Goal: Task Accomplishment & Management: Use online tool/utility

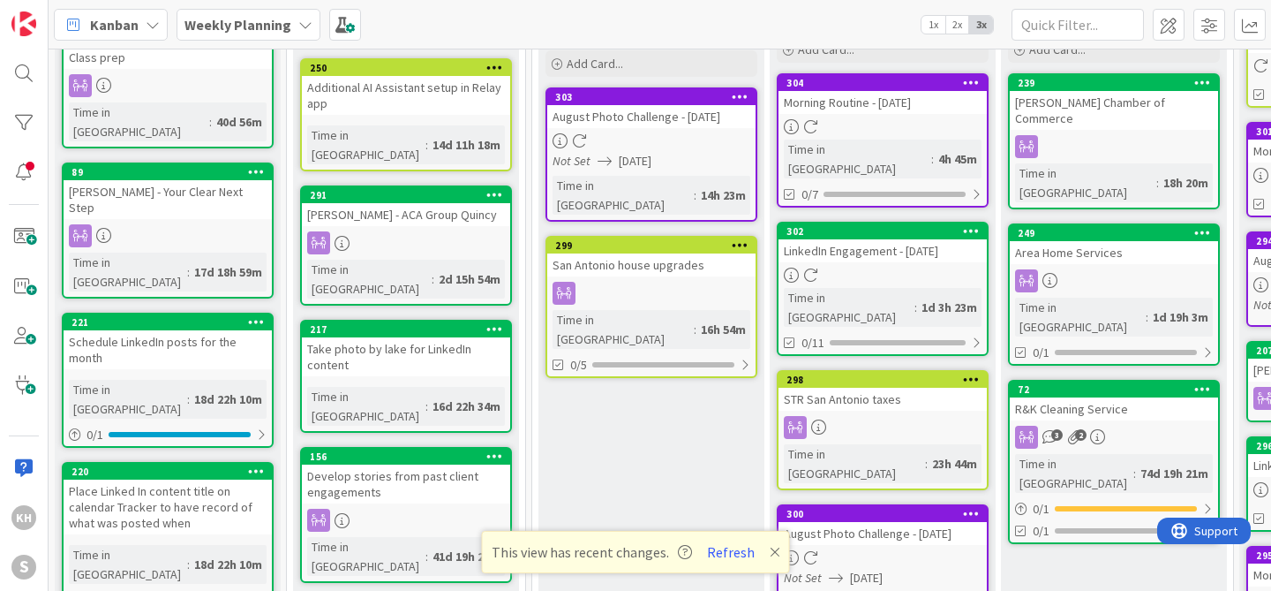
scroll to position [174, 0]
click at [718, 556] on button "Refresh" at bounding box center [731, 551] width 60 height 23
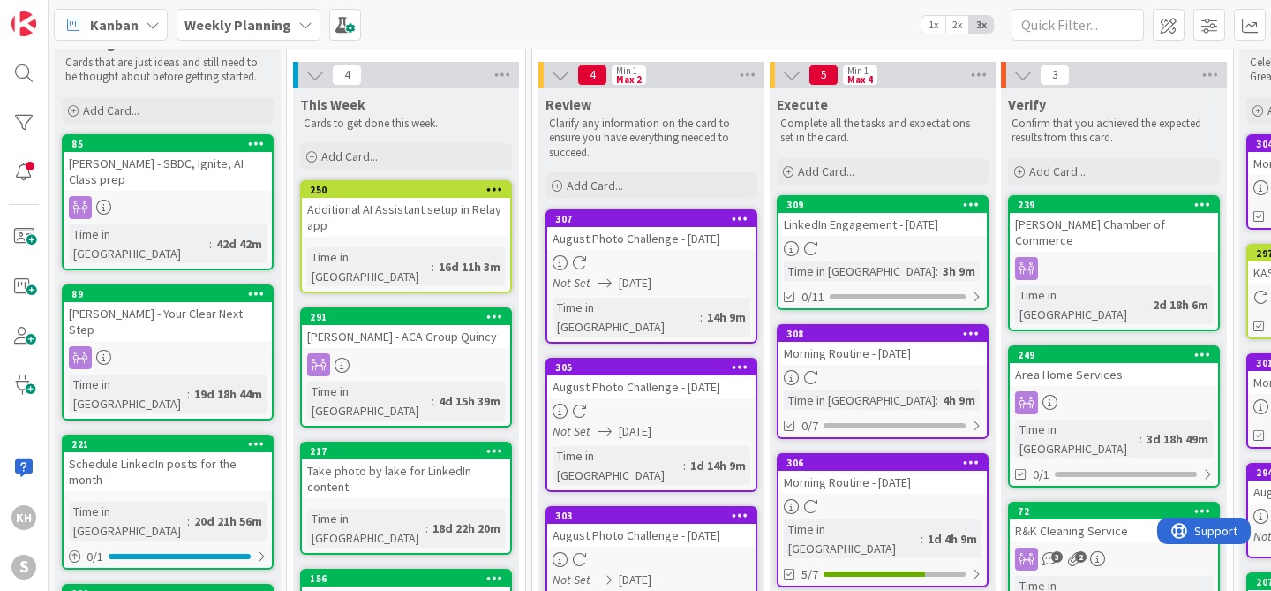
scroll to position [216, 0]
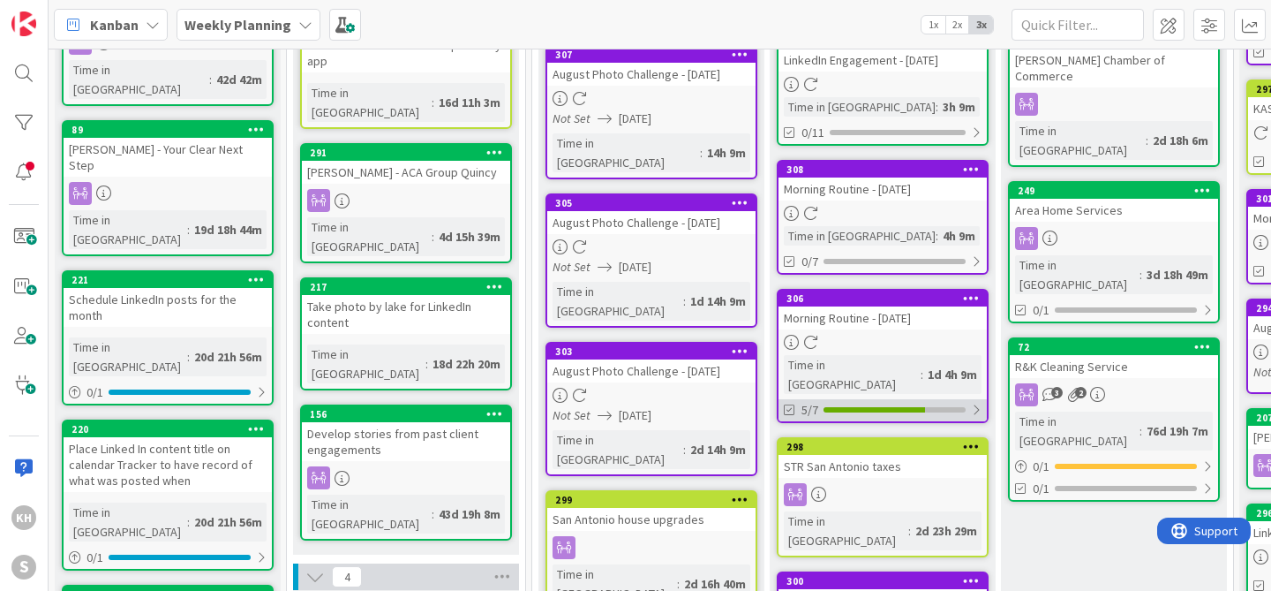
click at [975, 403] on div at bounding box center [976, 410] width 11 height 14
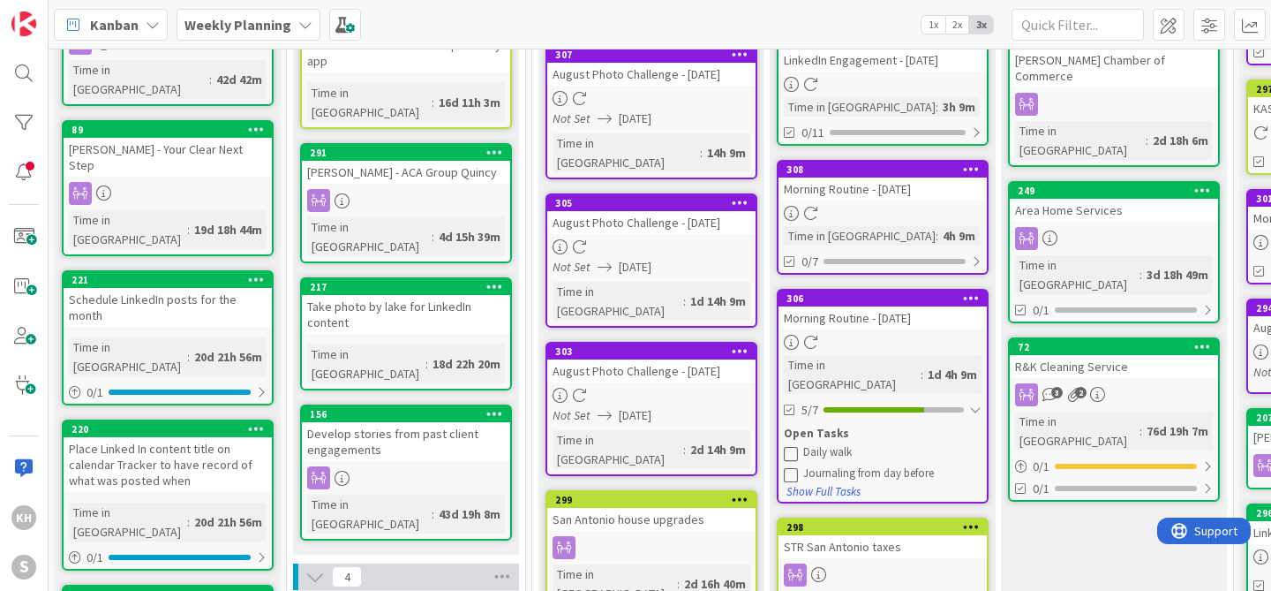
click at [790, 446] on icon at bounding box center [791, 453] width 14 height 14
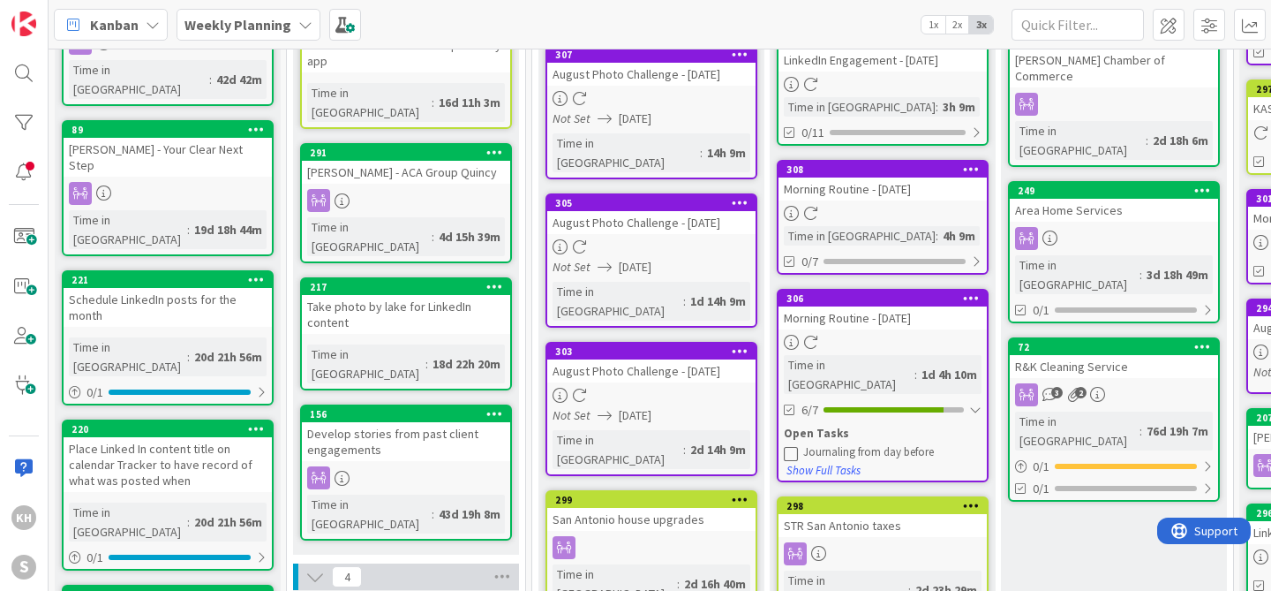
click at [972, 301] on icon at bounding box center [971, 297] width 17 height 12
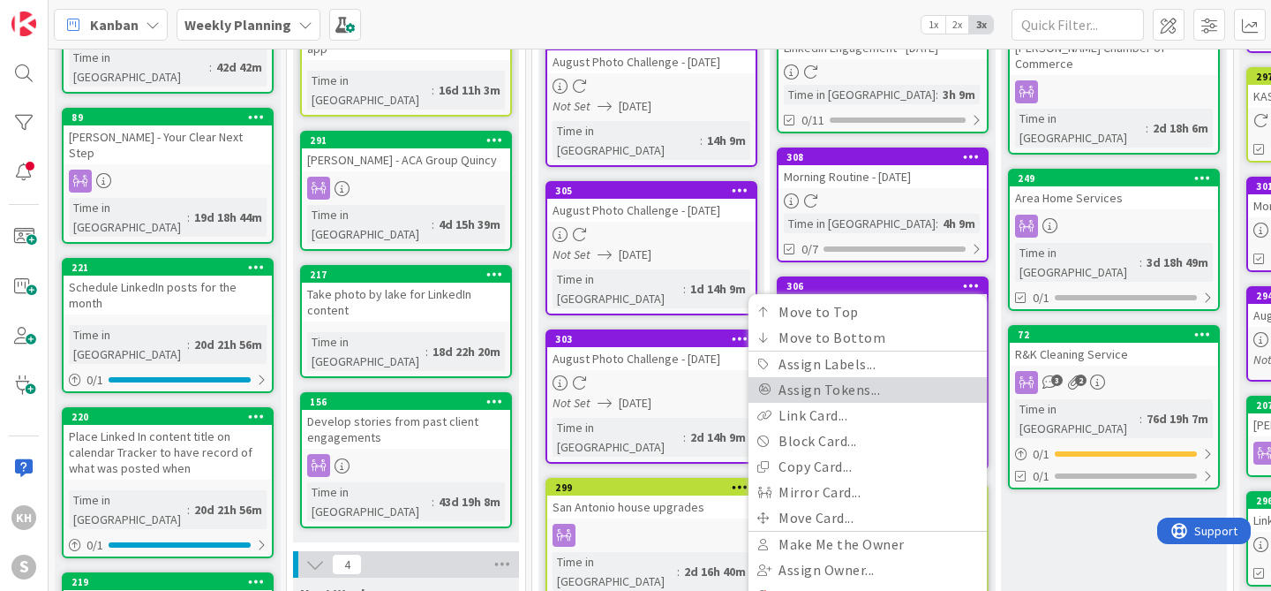
scroll to position [243, 0]
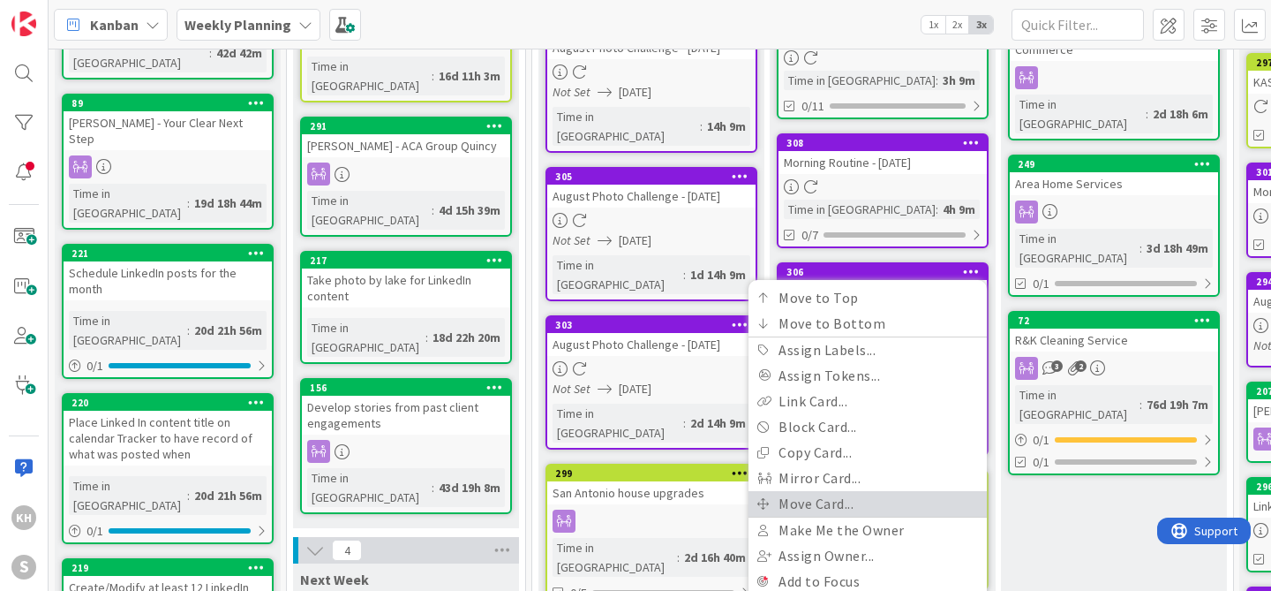
click at [836, 505] on link "Move Card..." at bounding box center [868, 504] width 238 height 26
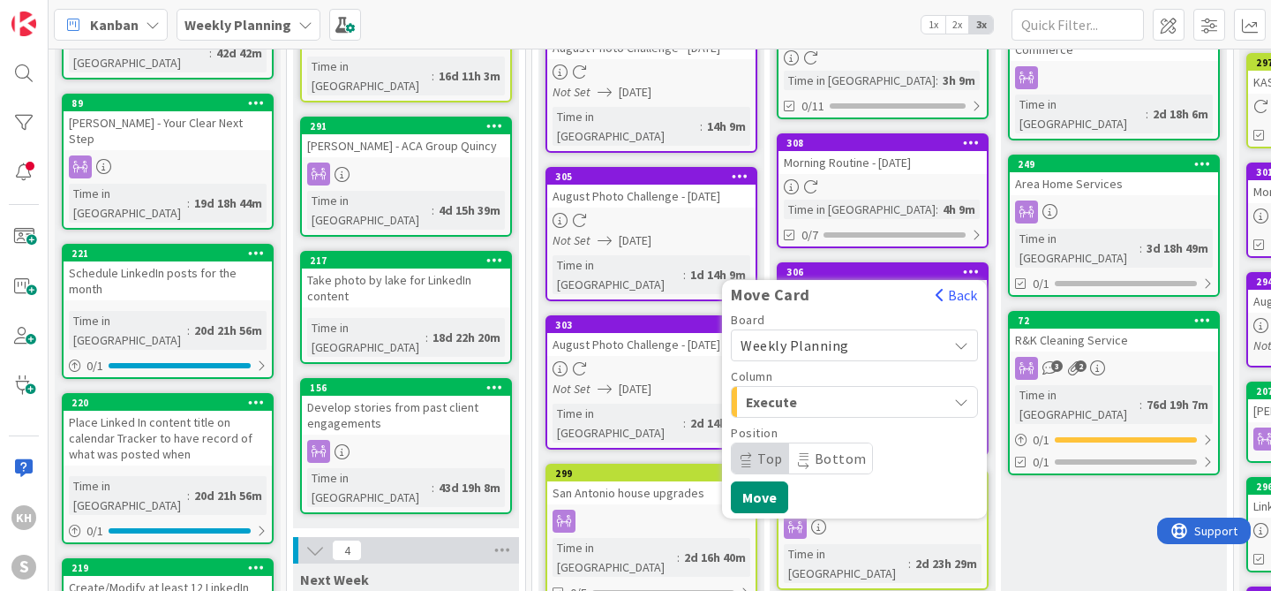
click at [870, 398] on span "Execute" at bounding box center [812, 401] width 132 height 23
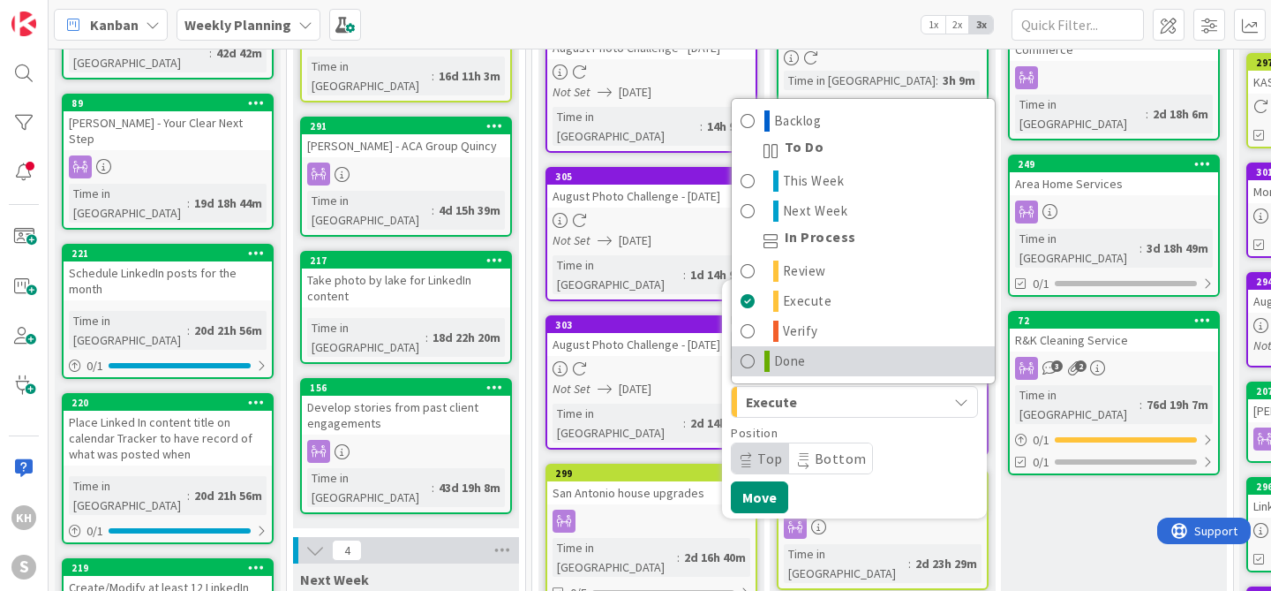
click at [804, 364] on span "Done" at bounding box center [790, 361] width 32 height 21
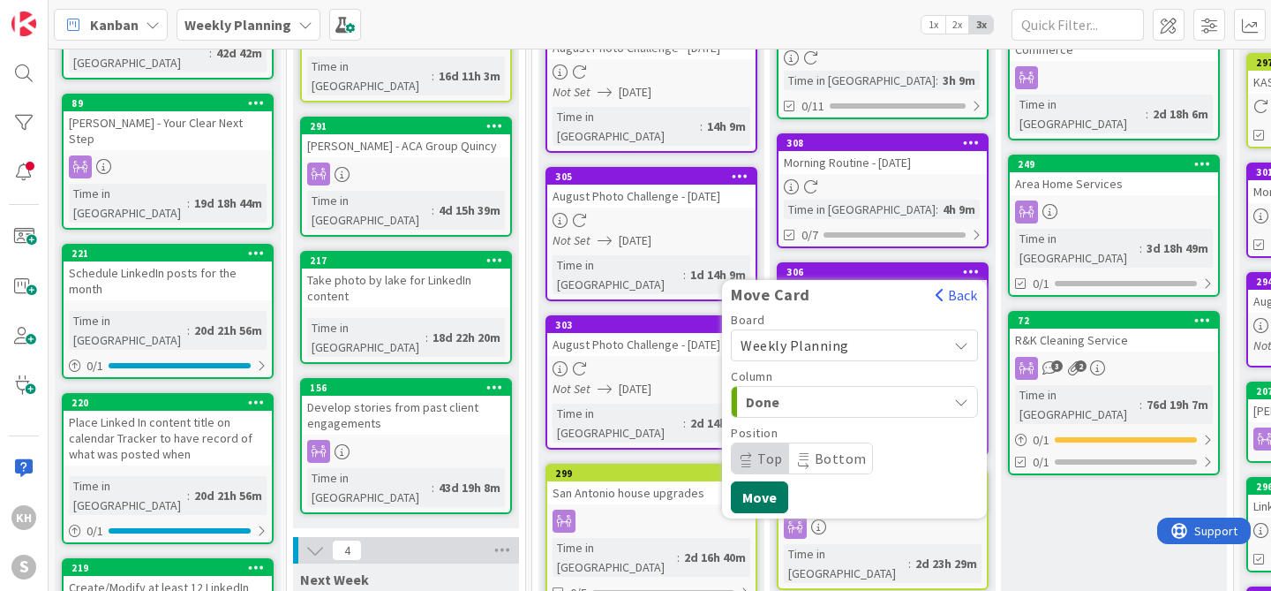
click at [759, 499] on button "Move" at bounding box center [759, 497] width 57 height 32
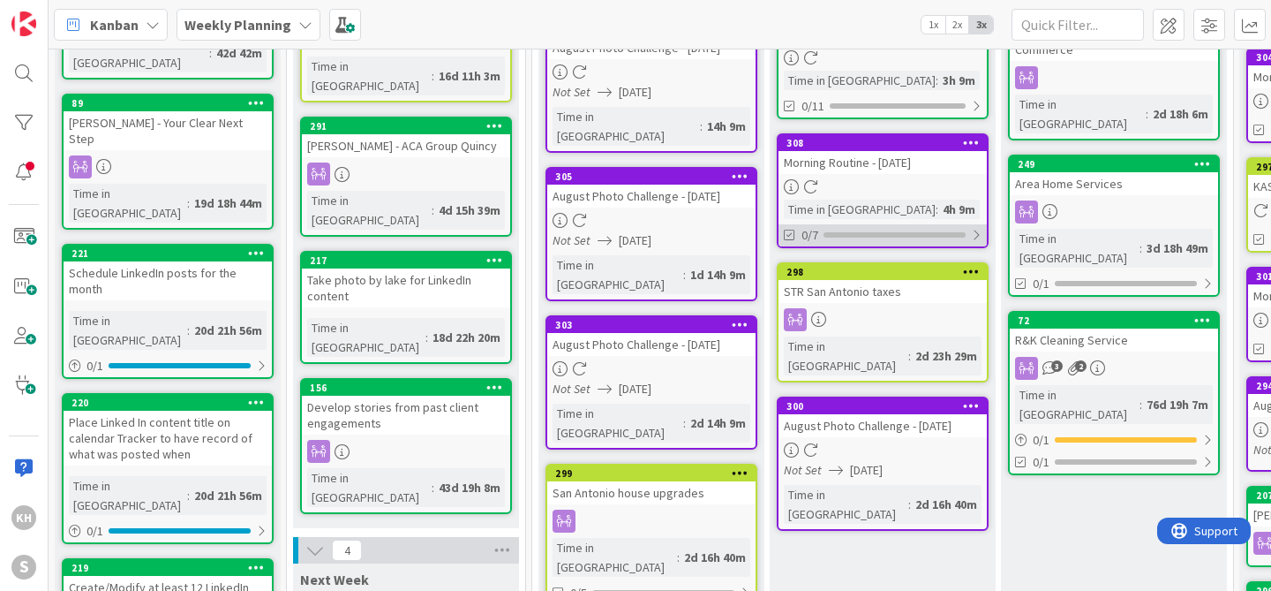
click at [979, 237] on div at bounding box center [976, 235] width 11 height 14
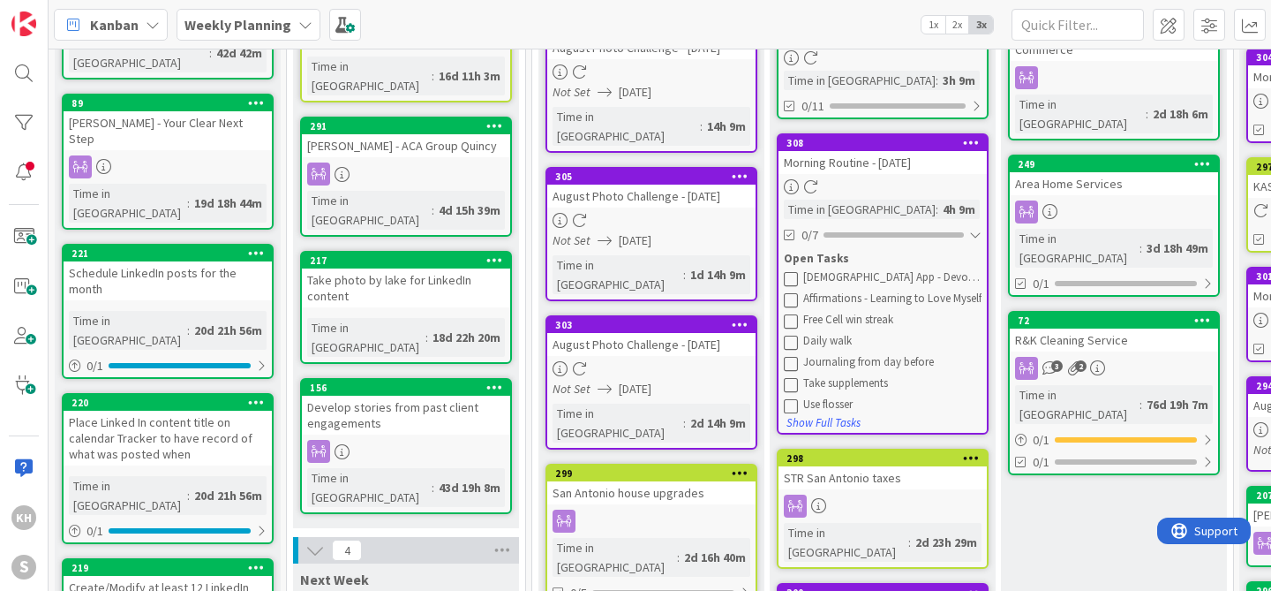
click at [794, 275] on icon at bounding box center [791, 278] width 14 height 14
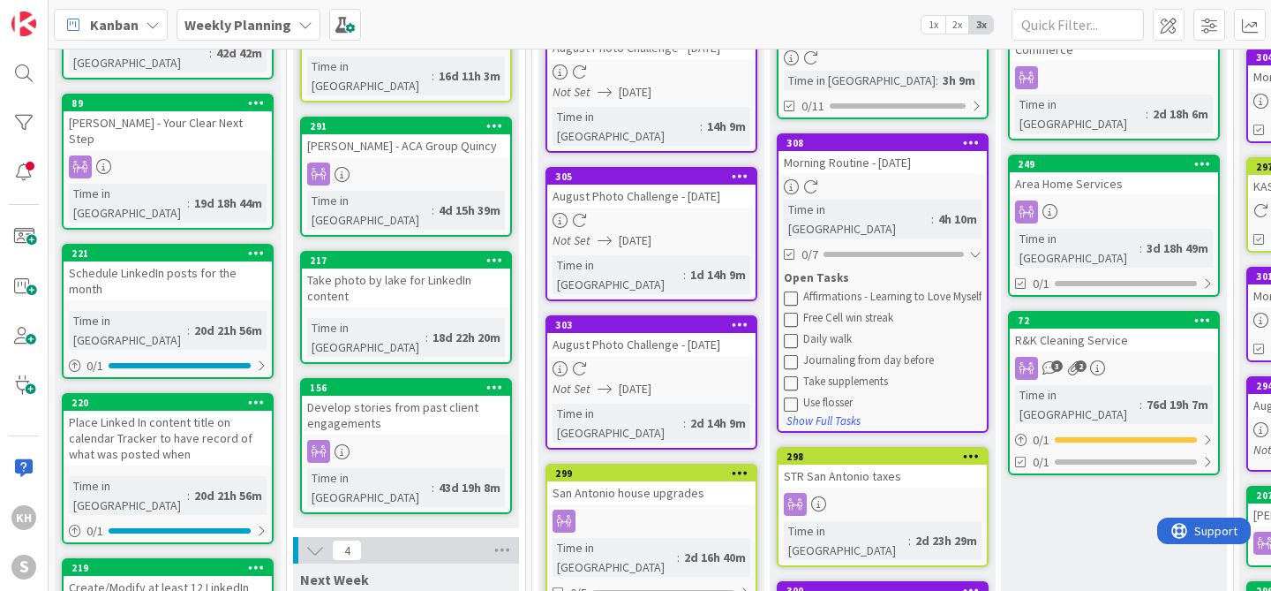
click at [794, 290] on icon at bounding box center [791, 297] width 14 height 14
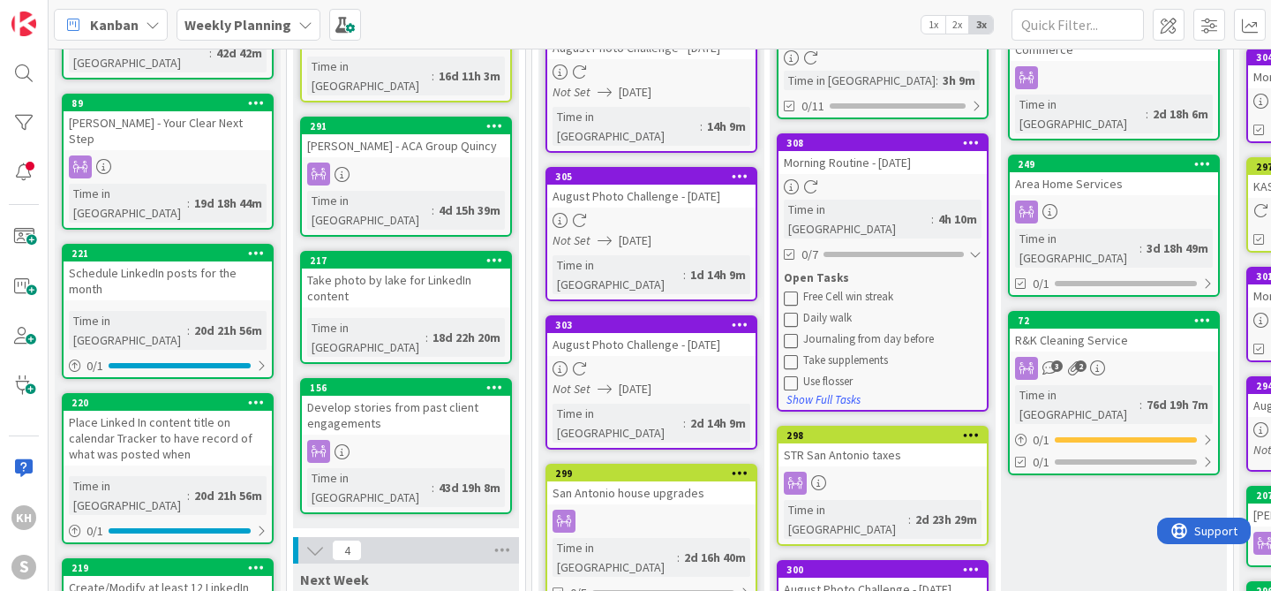
click at [794, 290] on icon at bounding box center [791, 297] width 14 height 14
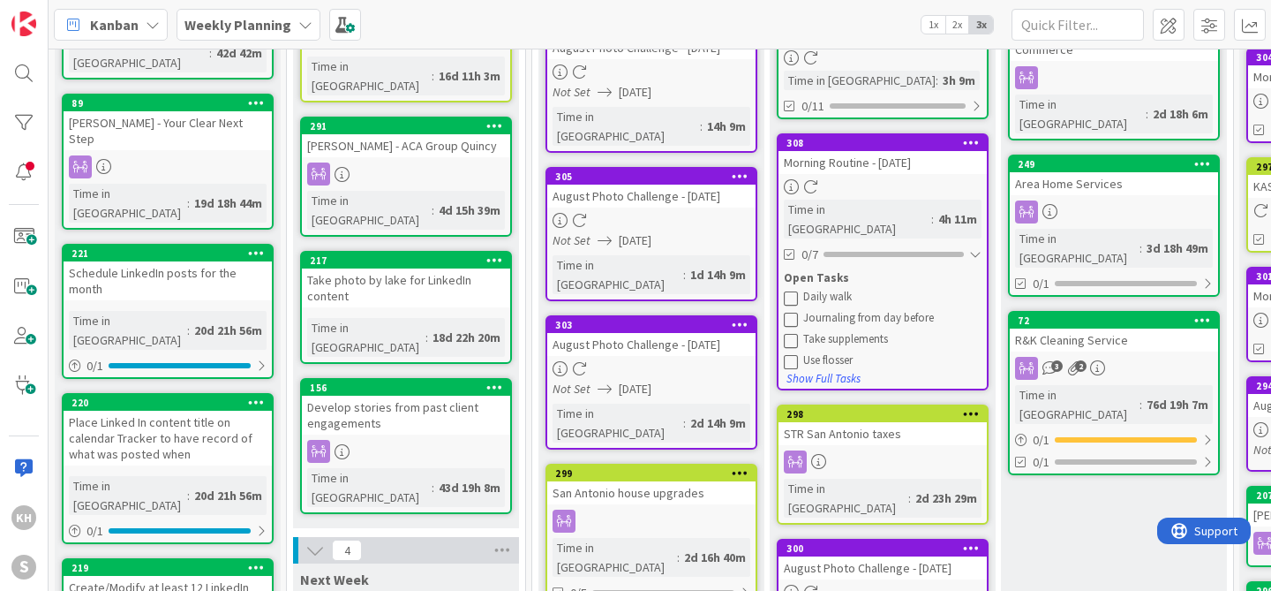
click at [794, 290] on icon at bounding box center [791, 297] width 14 height 14
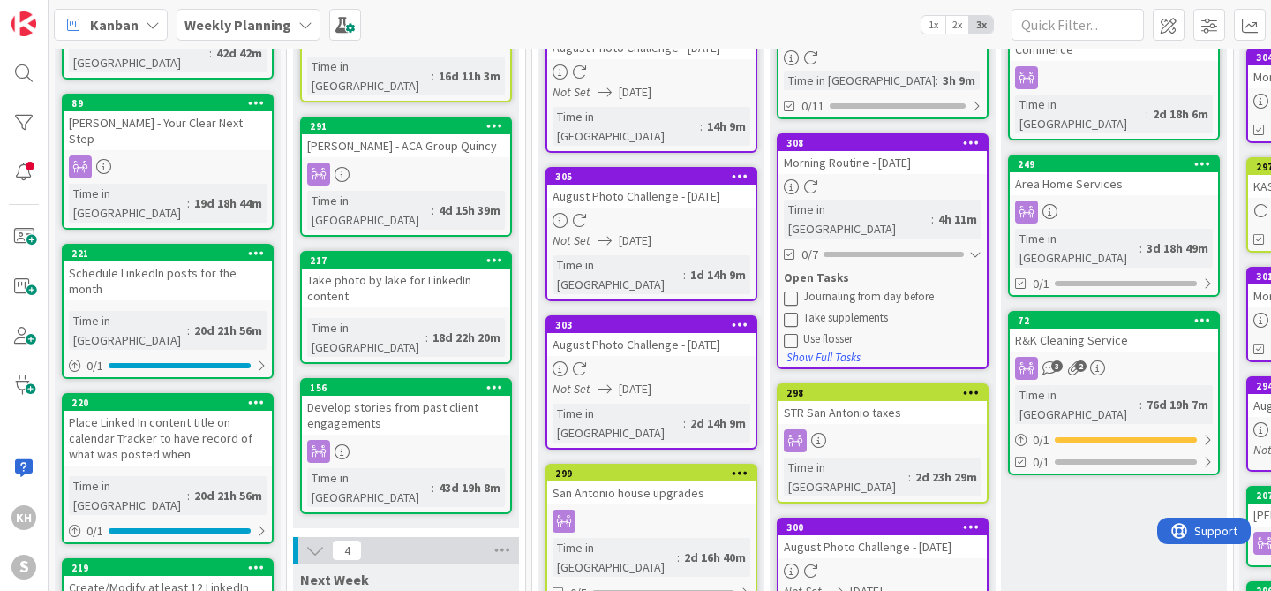
click at [790, 312] on icon at bounding box center [791, 319] width 14 height 14
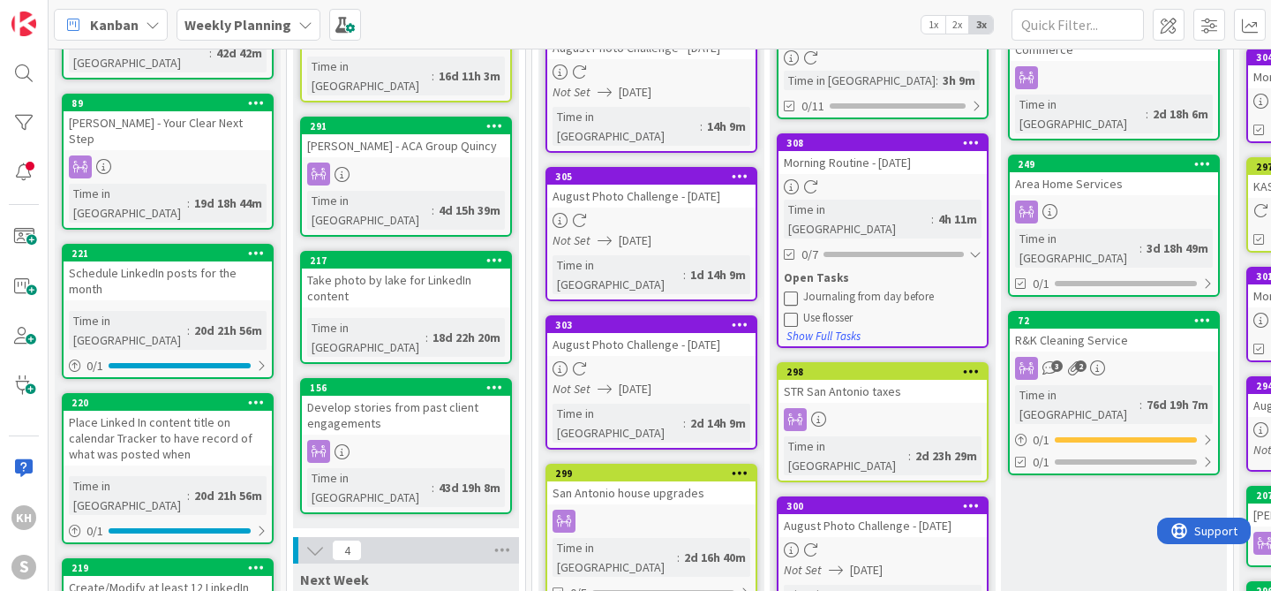
click at [790, 312] on icon at bounding box center [791, 319] width 14 height 14
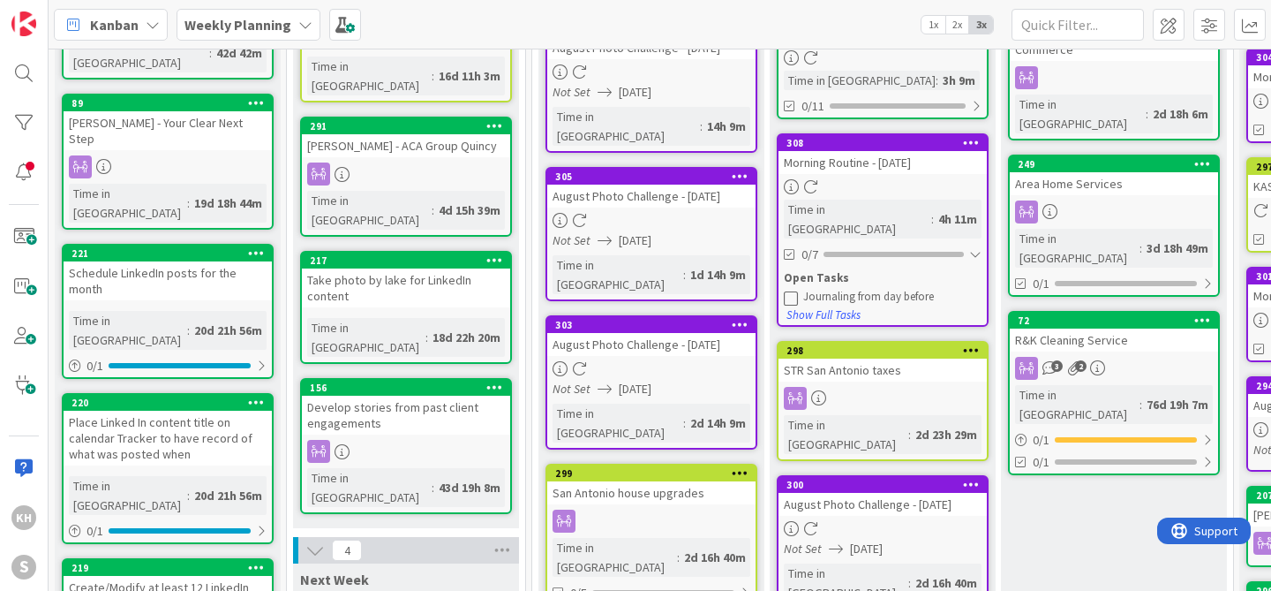
click at [972, 343] on icon at bounding box center [971, 349] width 17 height 12
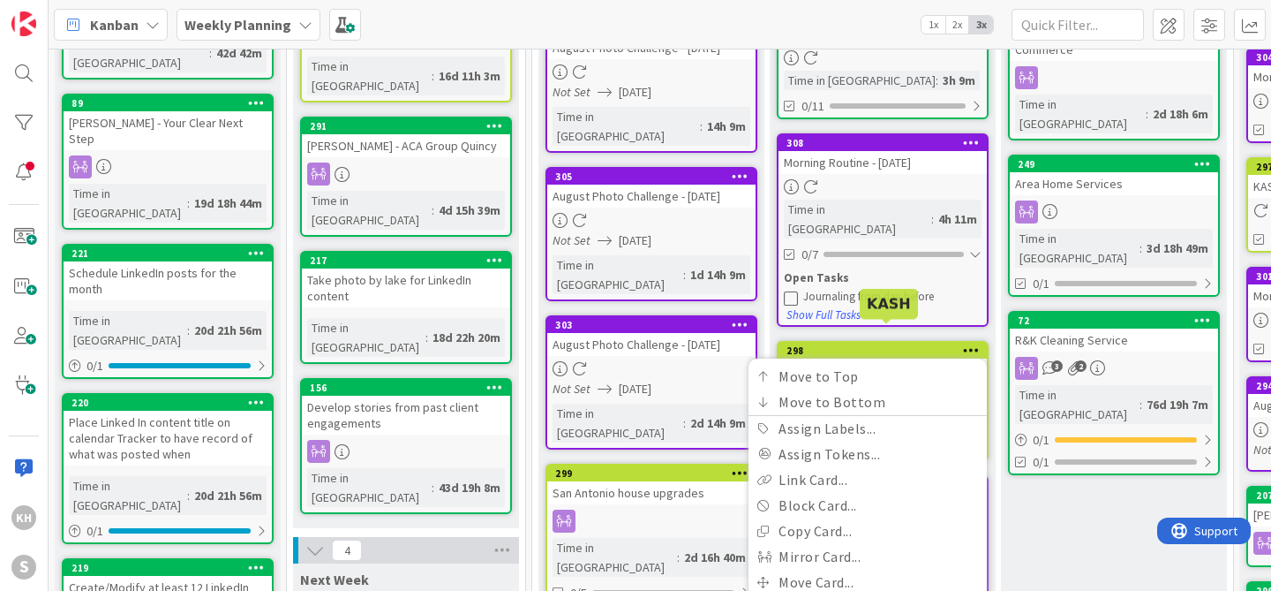
click at [915, 344] on div "298" at bounding box center [887, 350] width 200 height 12
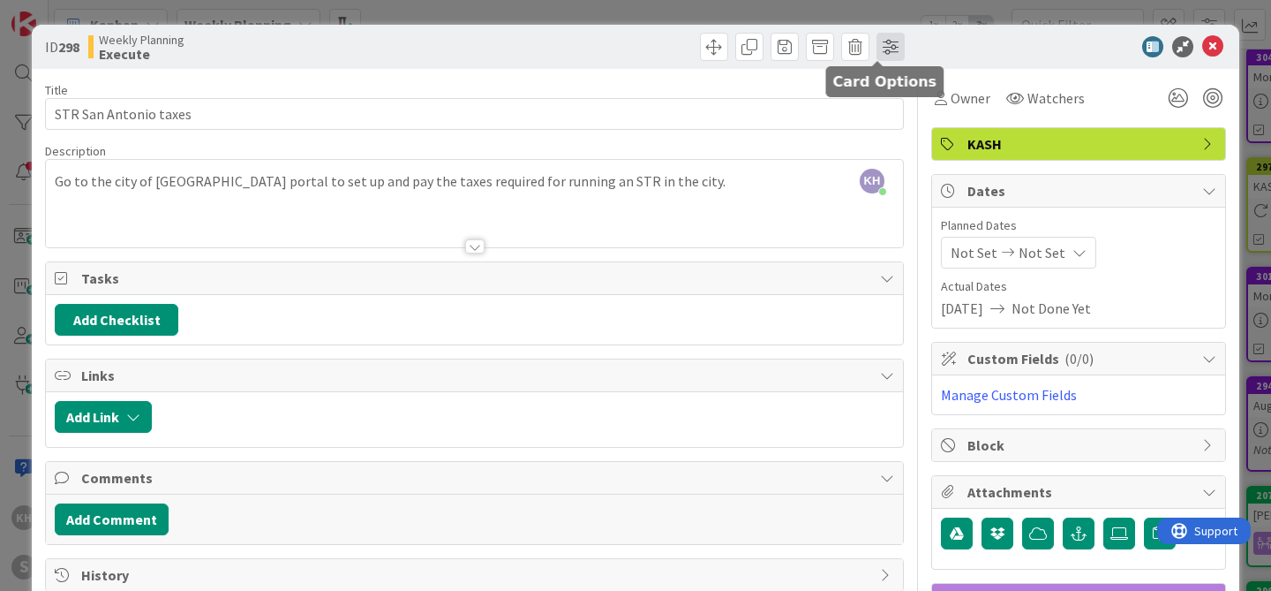
click at [880, 48] on span at bounding box center [891, 47] width 28 height 28
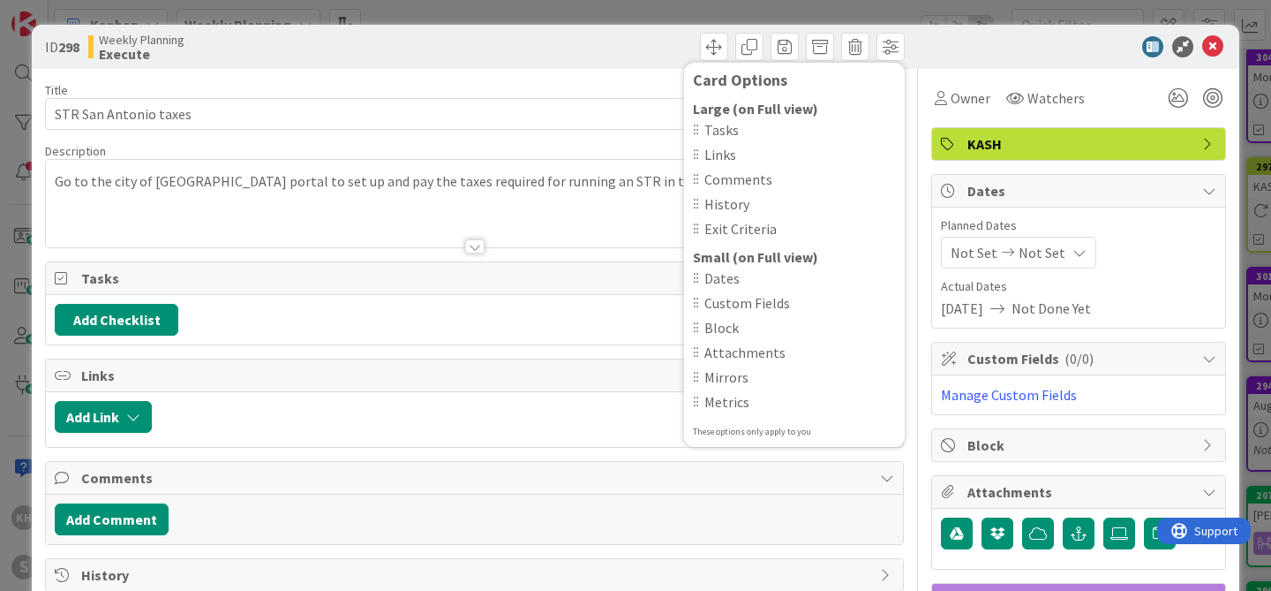
click at [950, 48] on div at bounding box center [1070, 46] width 313 height 21
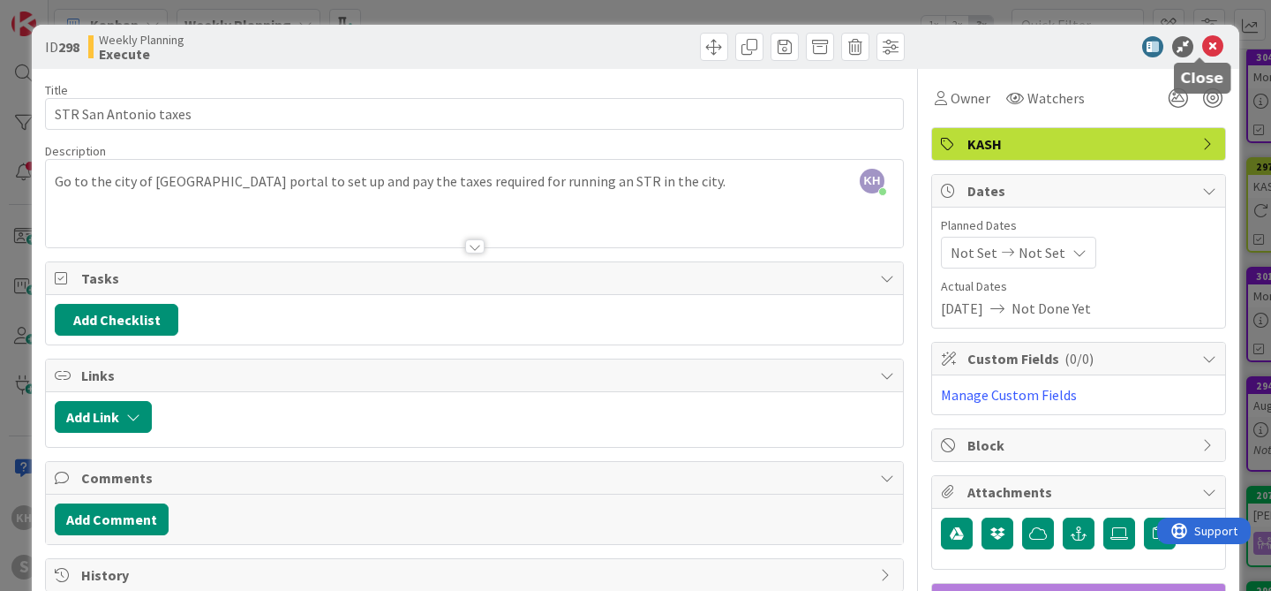
click at [1203, 49] on icon at bounding box center [1213, 46] width 21 height 21
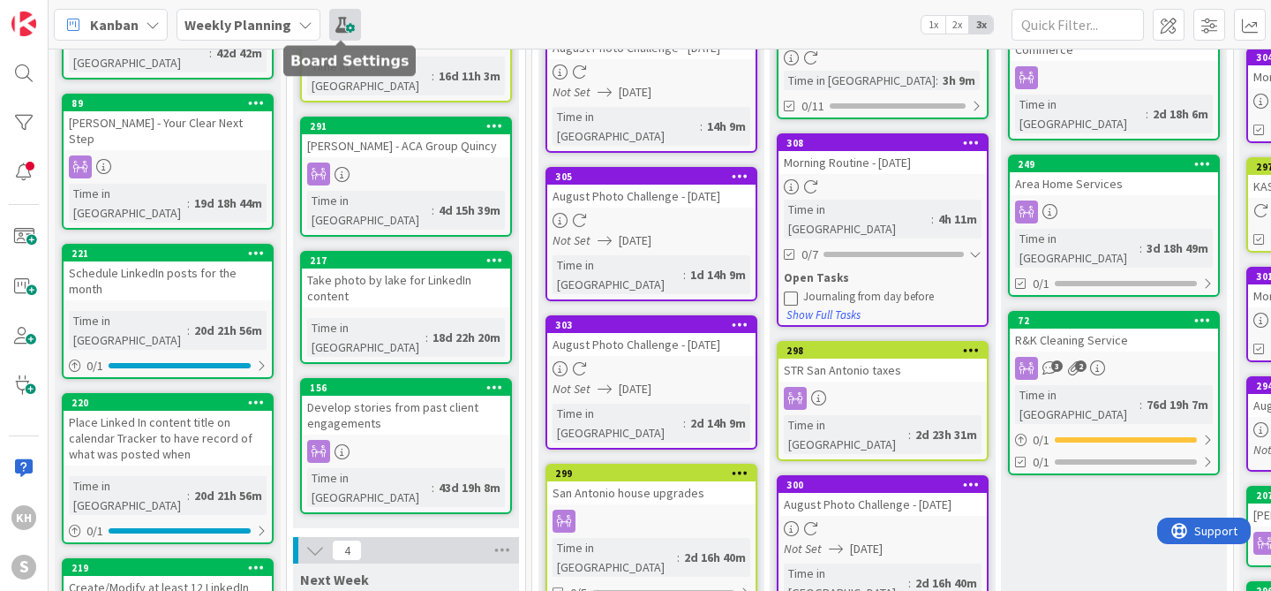
click at [337, 20] on span at bounding box center [345, 25] width 32 height 32
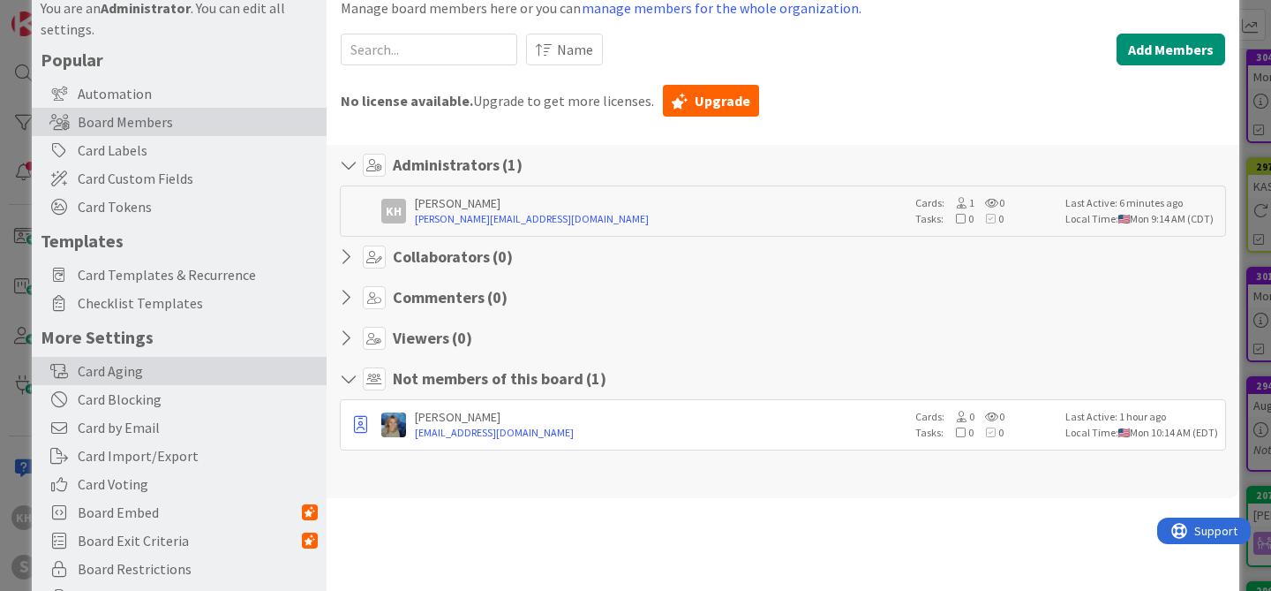
scroll to position [63, 0]
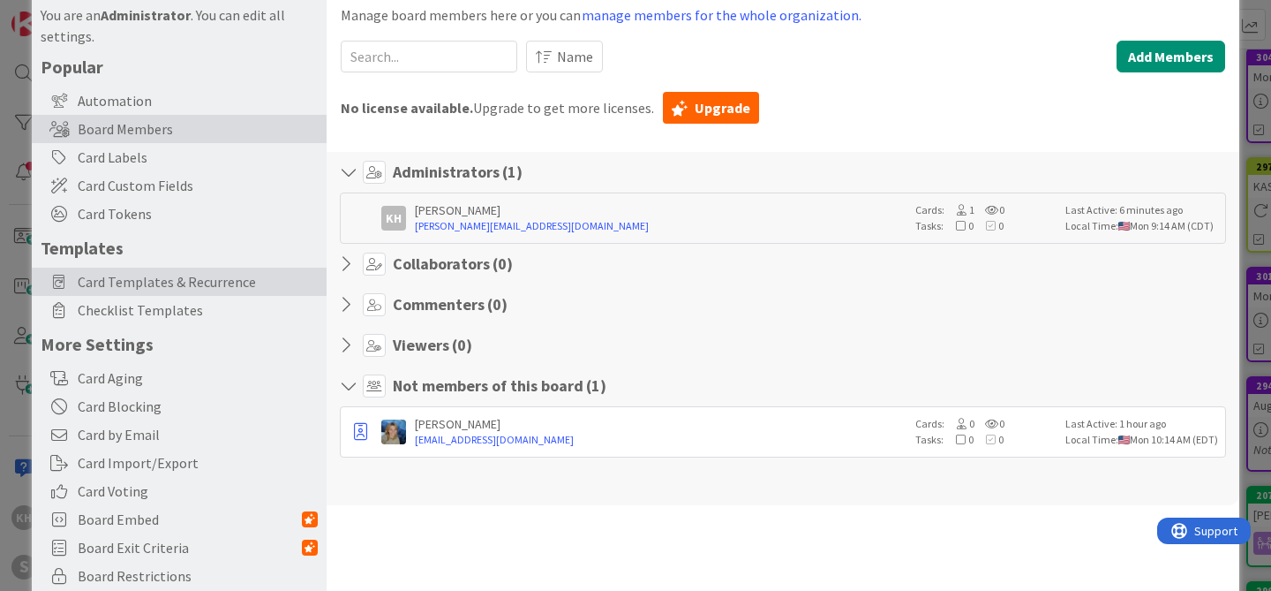
click at [157, 283] on span "Card Templates & Recurrence" at bounding box center [198, 281] width 240 height 21
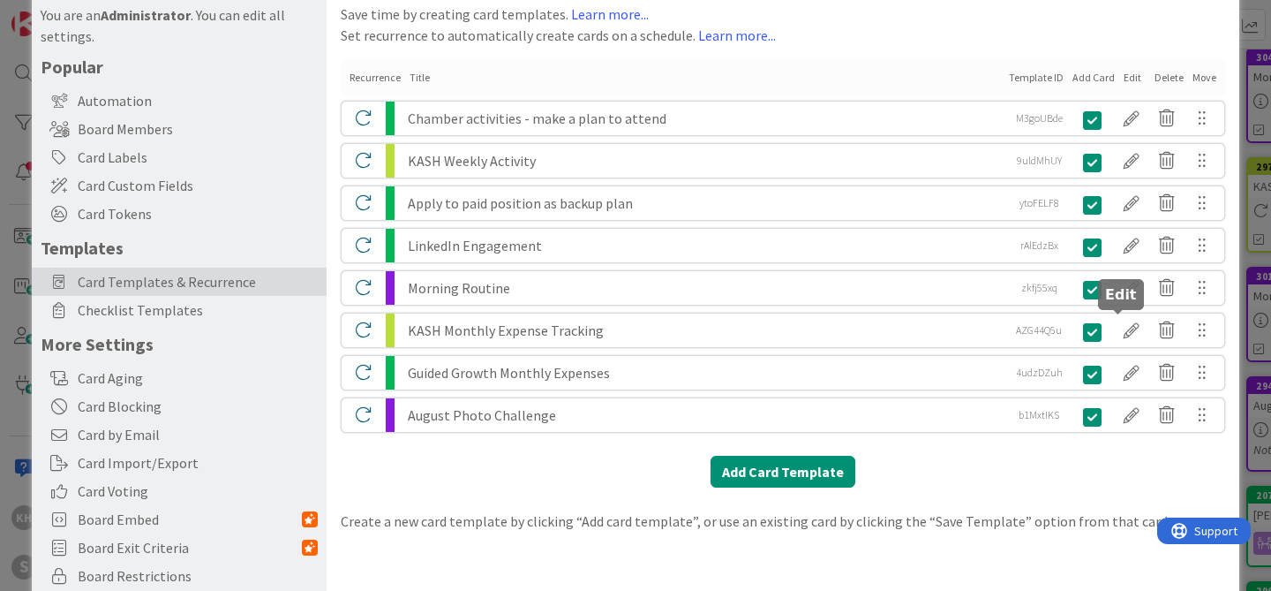
click at [1114, 330] on div at bounding box center [1131, 330] width 35 height 30
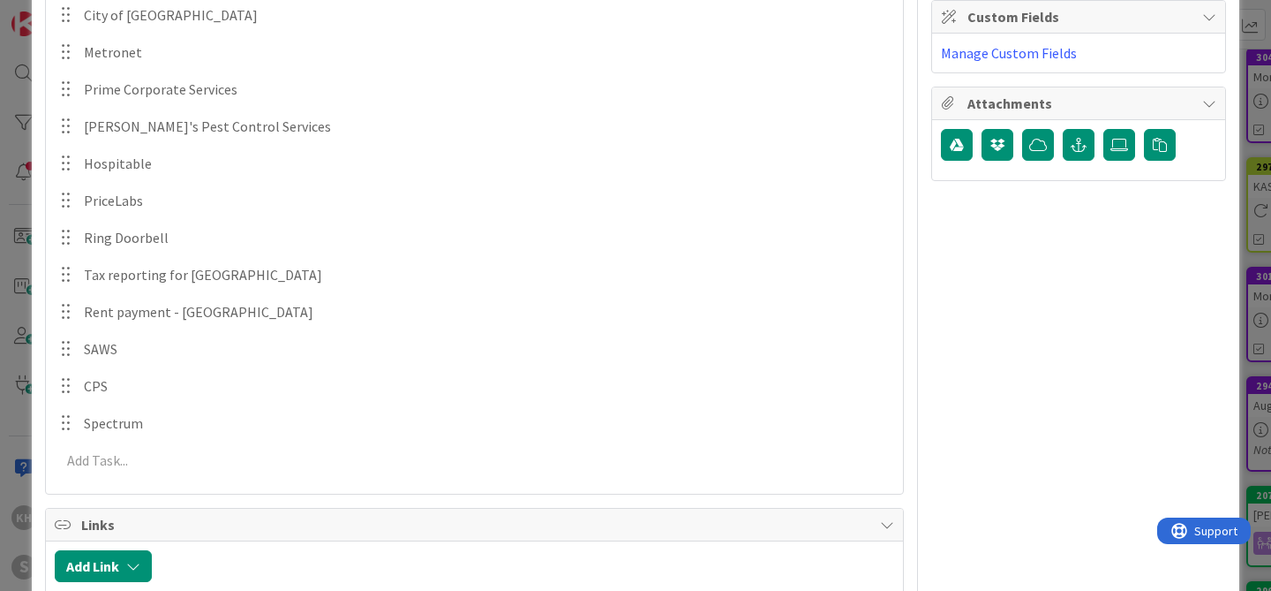
scroll to position [398, 0]
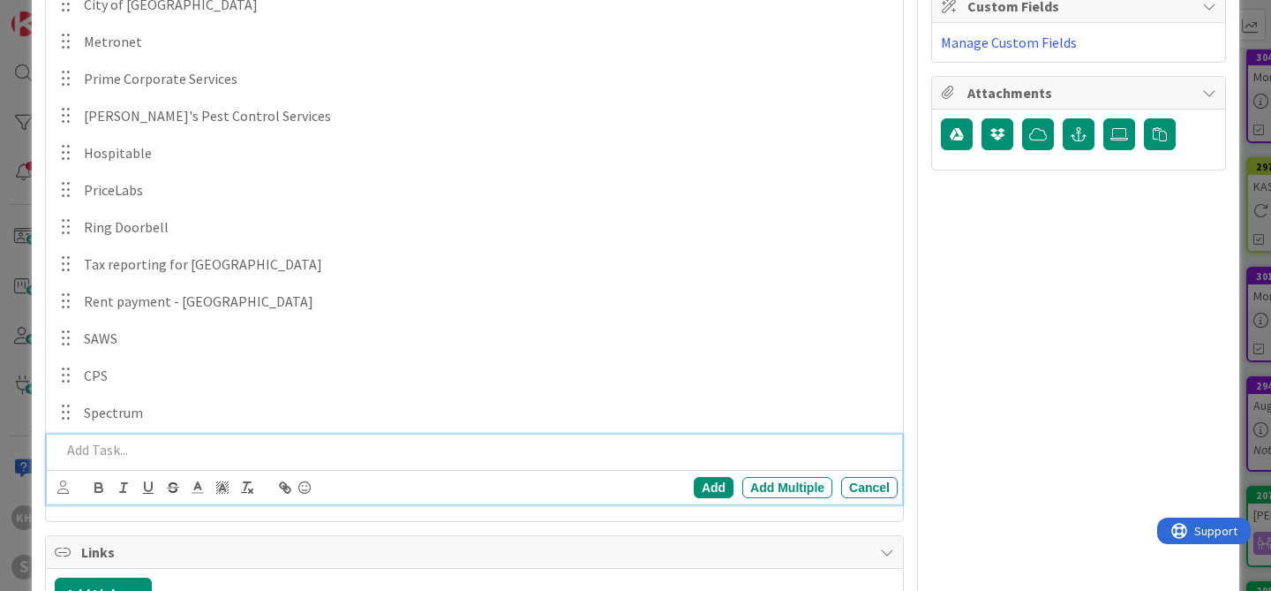
click at [102, 449] on p at bounding box center [476, 450] width 830 height 20
click at [696, 486] on div "Add" at bounding box center [714, 487] width 40 height 21
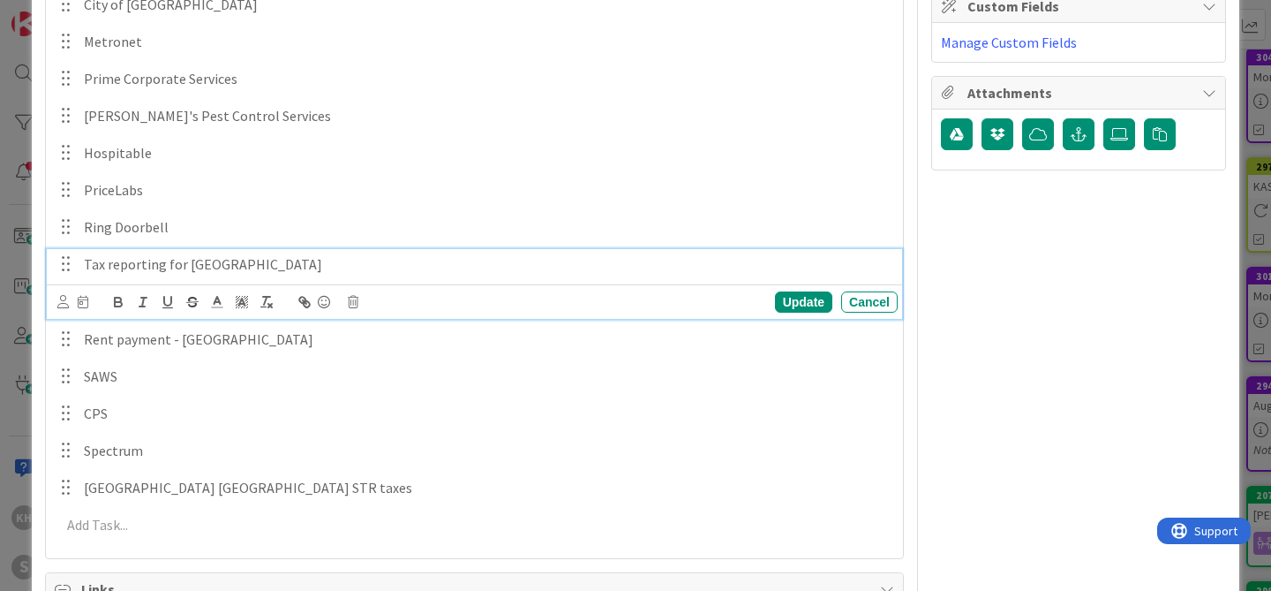
click at [260, 267] on p "Tax reporting for [GEOGRAPHIC_DATA]" at bounding box center [487, 264] width 807 height 20
click at [780, 293] on div "Update" at bounding box center [803, 301] width 57 height 21
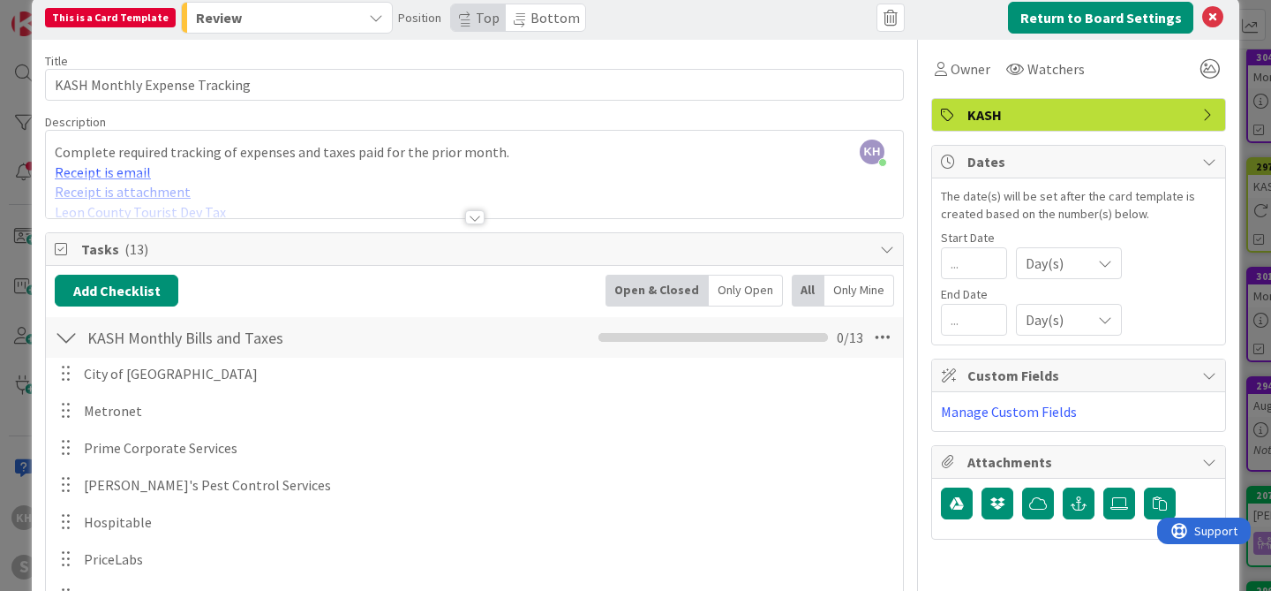
scroll to position [0, 0]
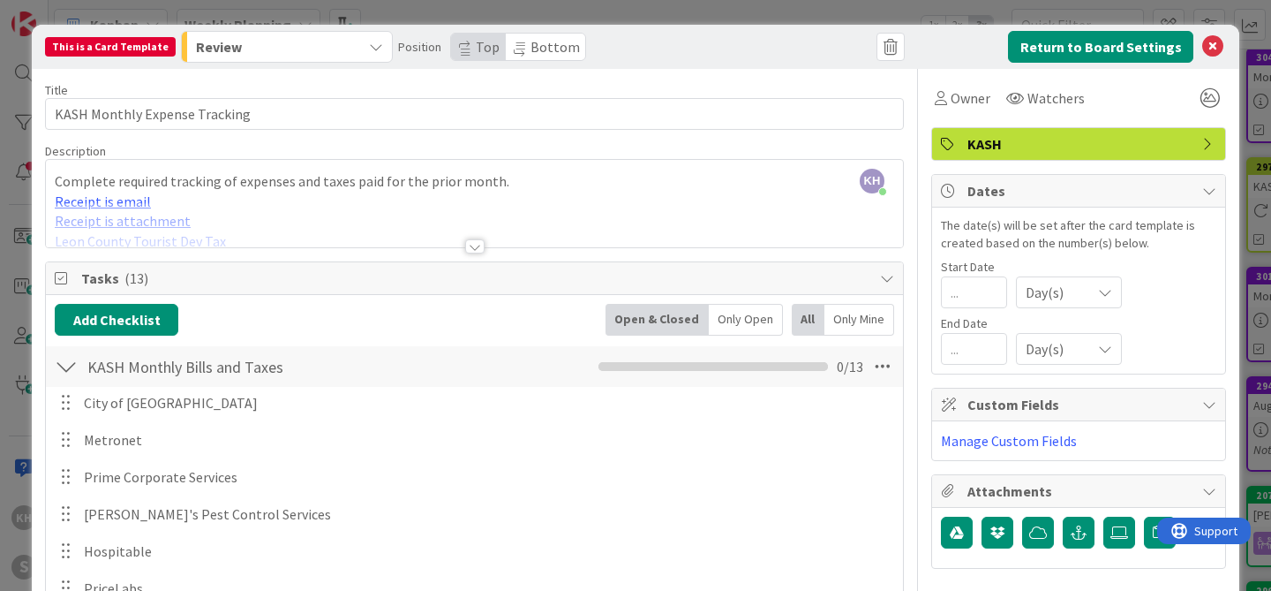
click at [465, 245] on div at bounding box center [474, 246] width 19 height 14
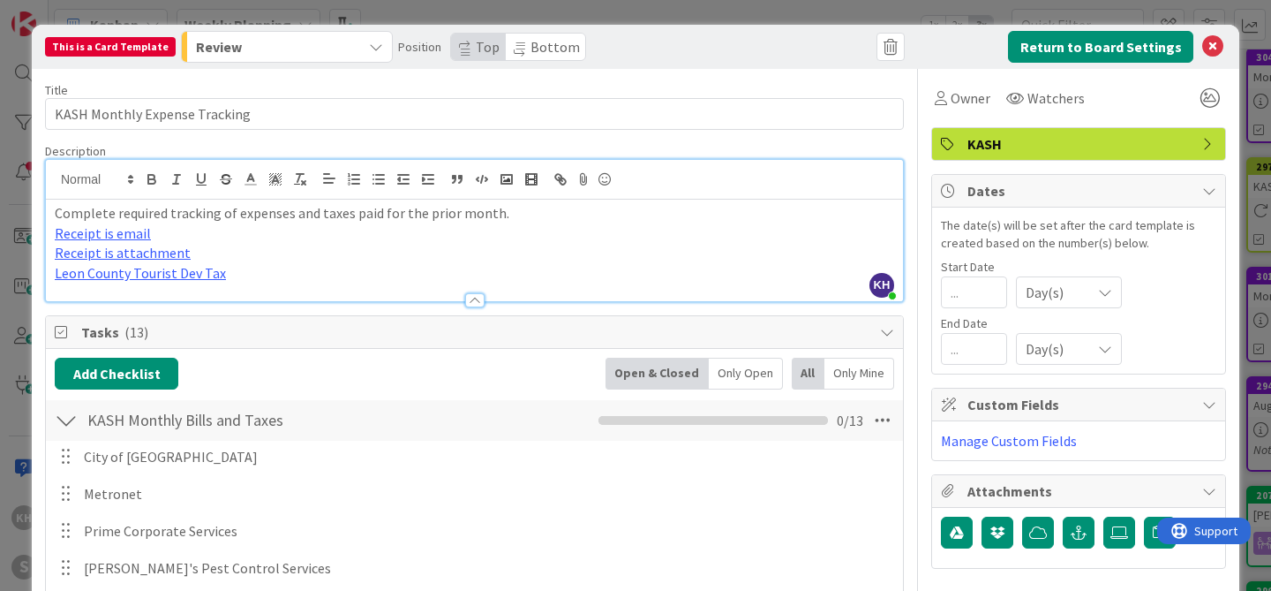
click at [236, 271] on p "Leon County Tourist Dev Tax" at bounding box center [475, 273] width 840 height 20
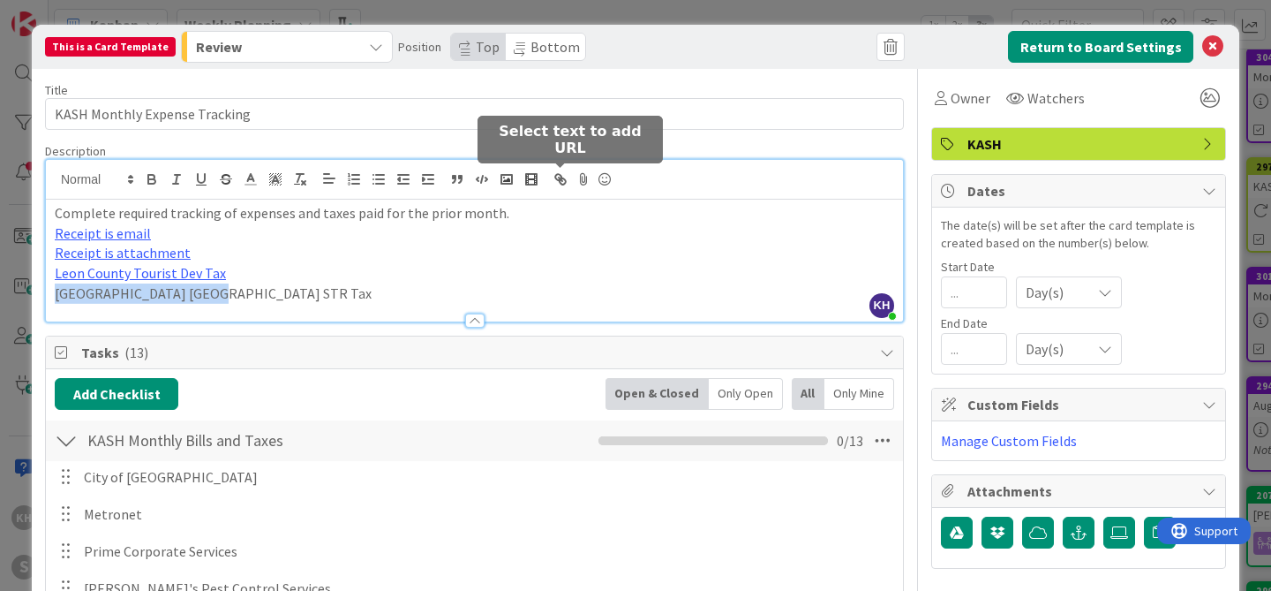
click at [564, 179] on icon "button" at bounding box center [563, 181] width 6 height 6
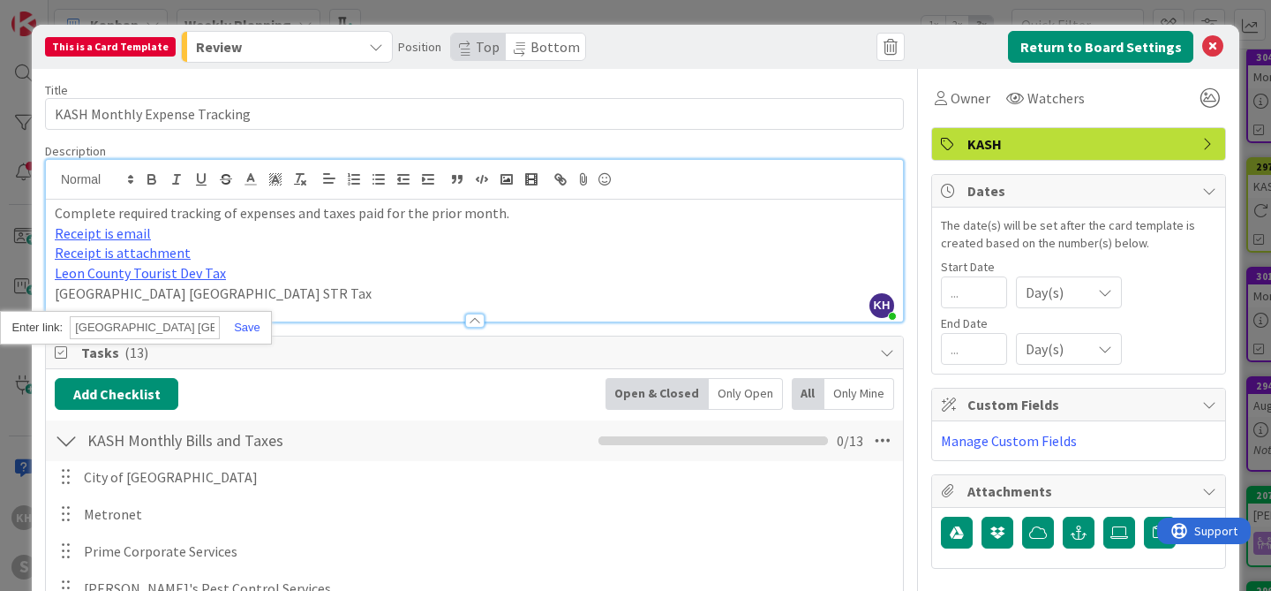
paste input "[URL][DOMAIN_NAME]"
type input "[URL][DOMAIN_NAME]"
click at [250, 335] on div "[URL][DOMAIN_NAME]" at bounding box center [135, 328] width 271 height 34
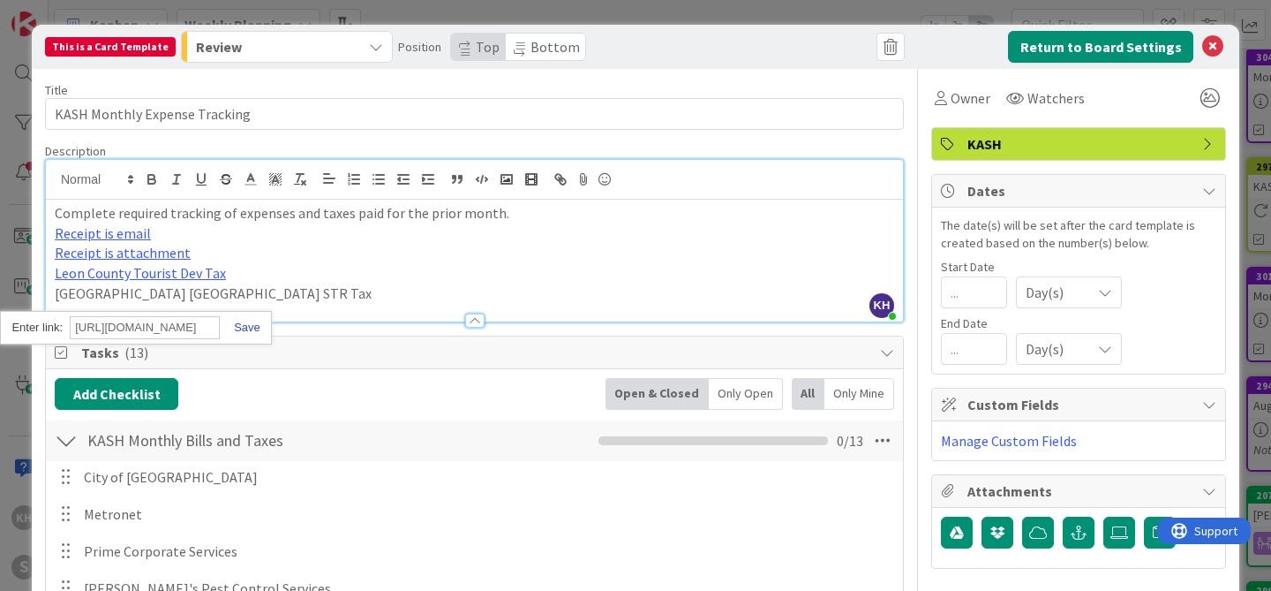
click at [246, 328] on link at bounding box center [240, 327] width 41 height 13
click at [256, 295] on p "[GEOGRAPHIC_DATA] [GEOGRAPHIC_DATA] STR Tax" at bounding box center [475, 293] width 840 height 20
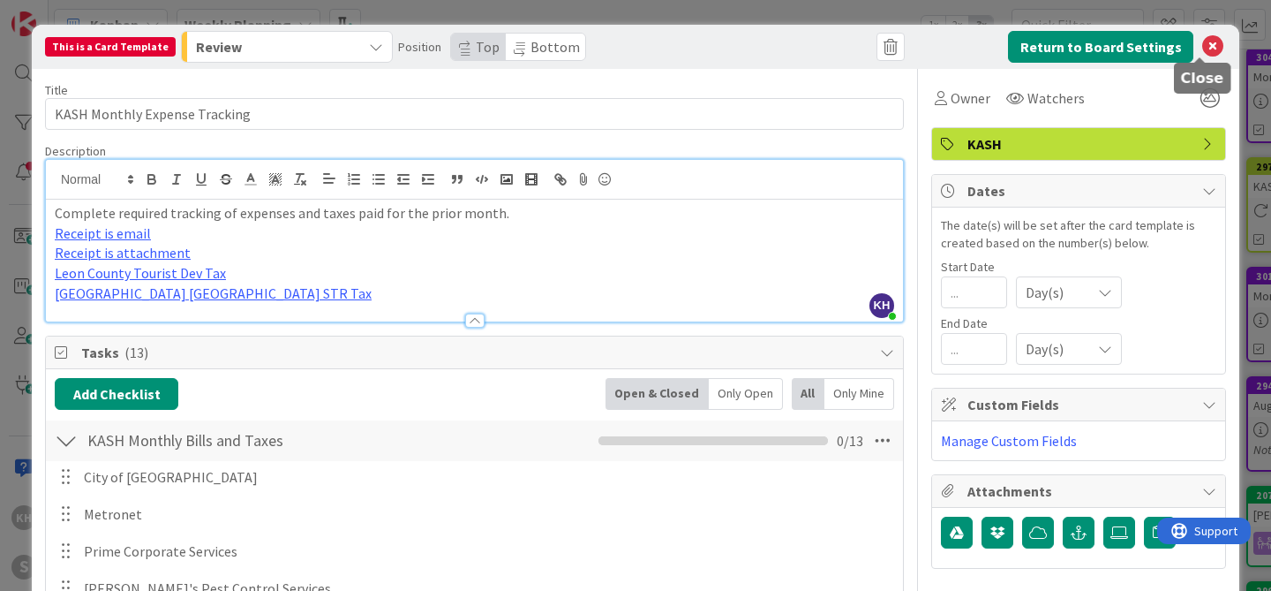
click at [1206, 51] on icon at bounding box center [1213, 46] width 21 height 21
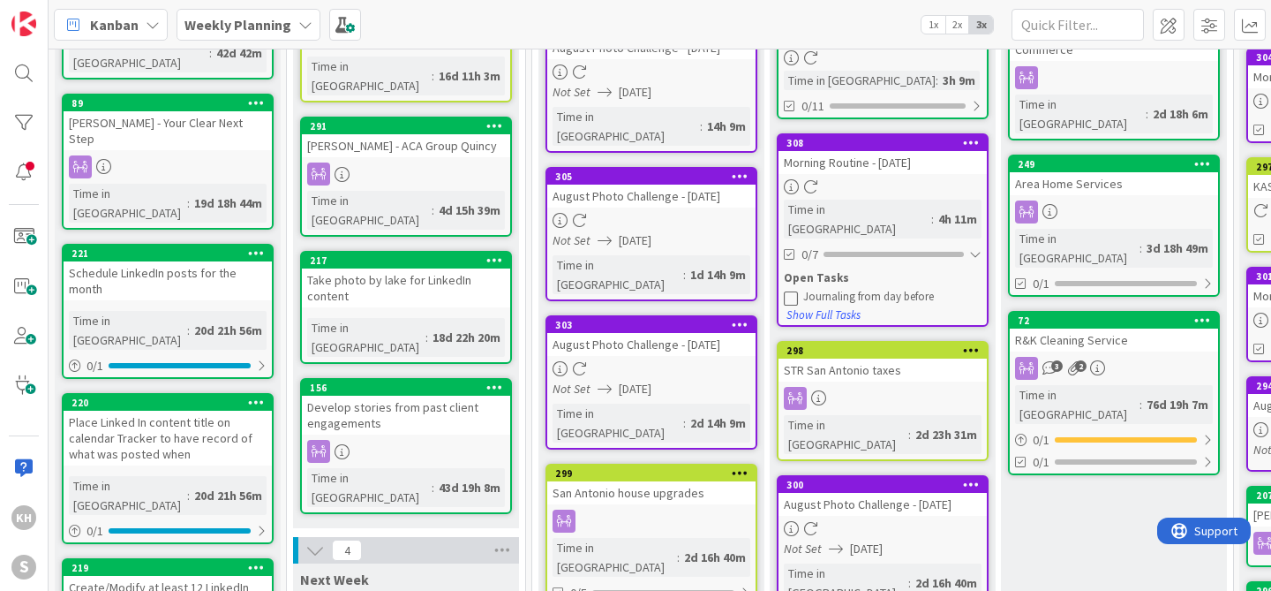
click at [968, 343] on icon at bounding box center [971, 349] width 17 height 12
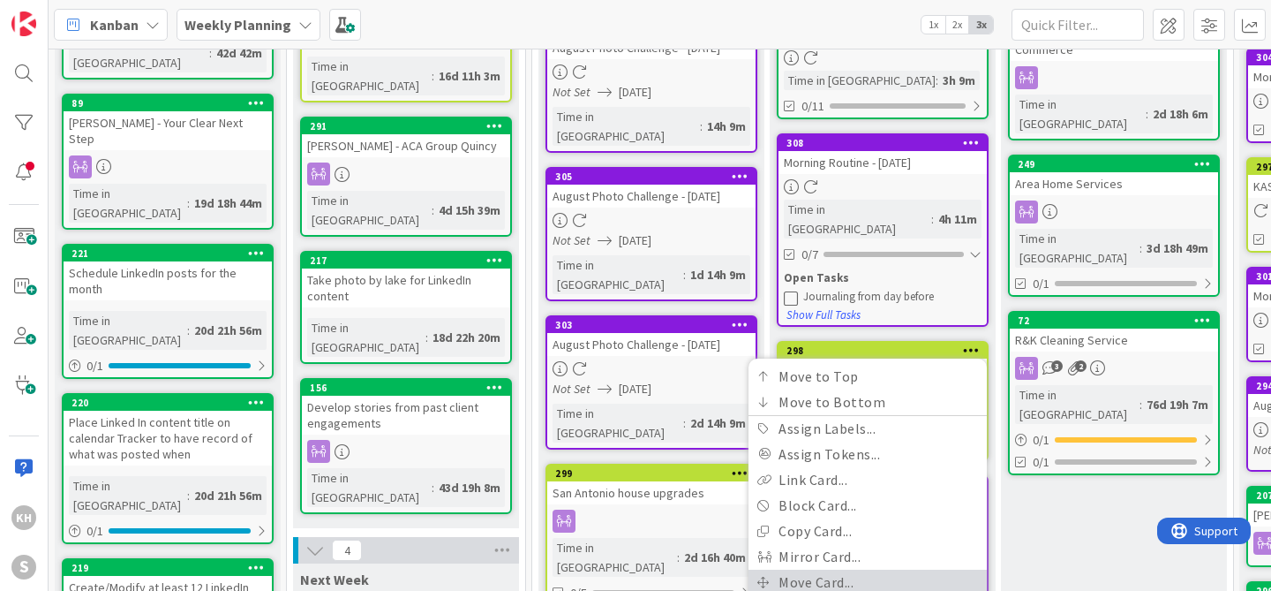
click at [848, 569] on link "Move Card..." at bounding box center [868, 582] width 238 height 26
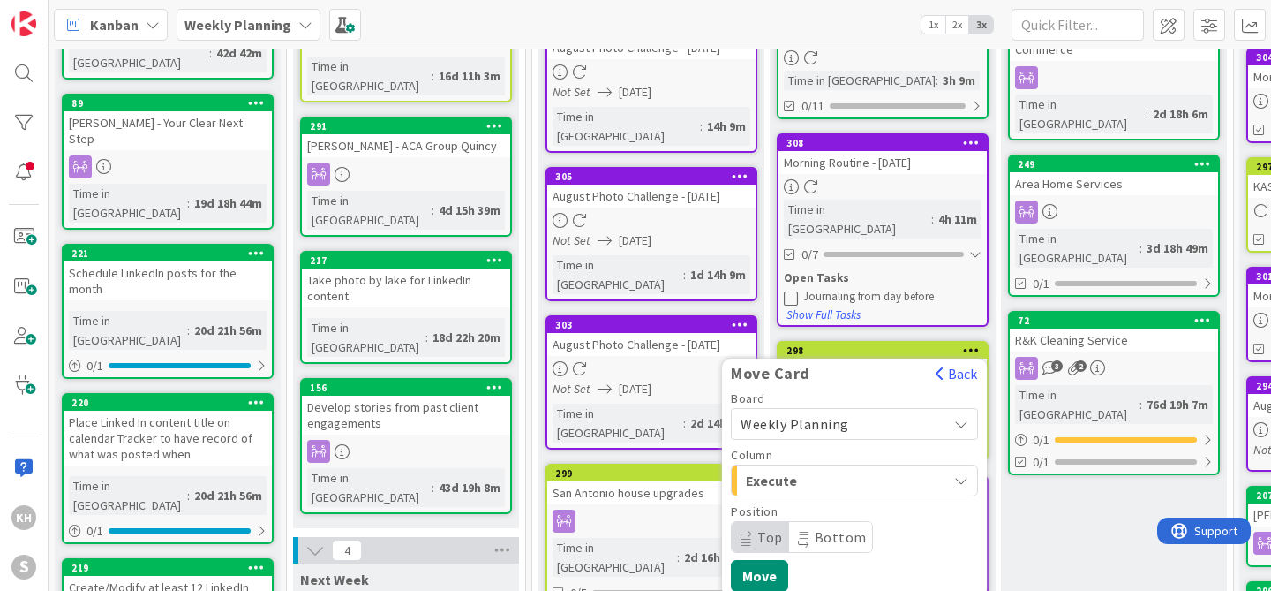
click at [822, 469] on span "Execute" at bounding box center [812, 480] width 132 height 23
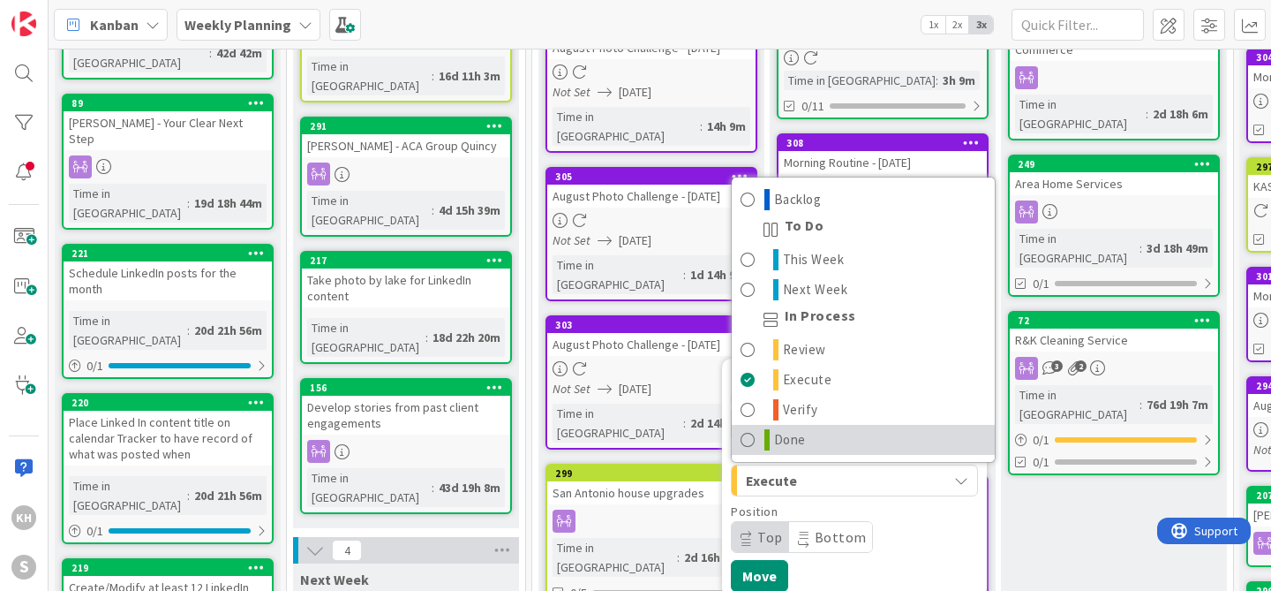
click at [783, 429] on span "Done" at bounding box center [790, 439] width 32 height 21
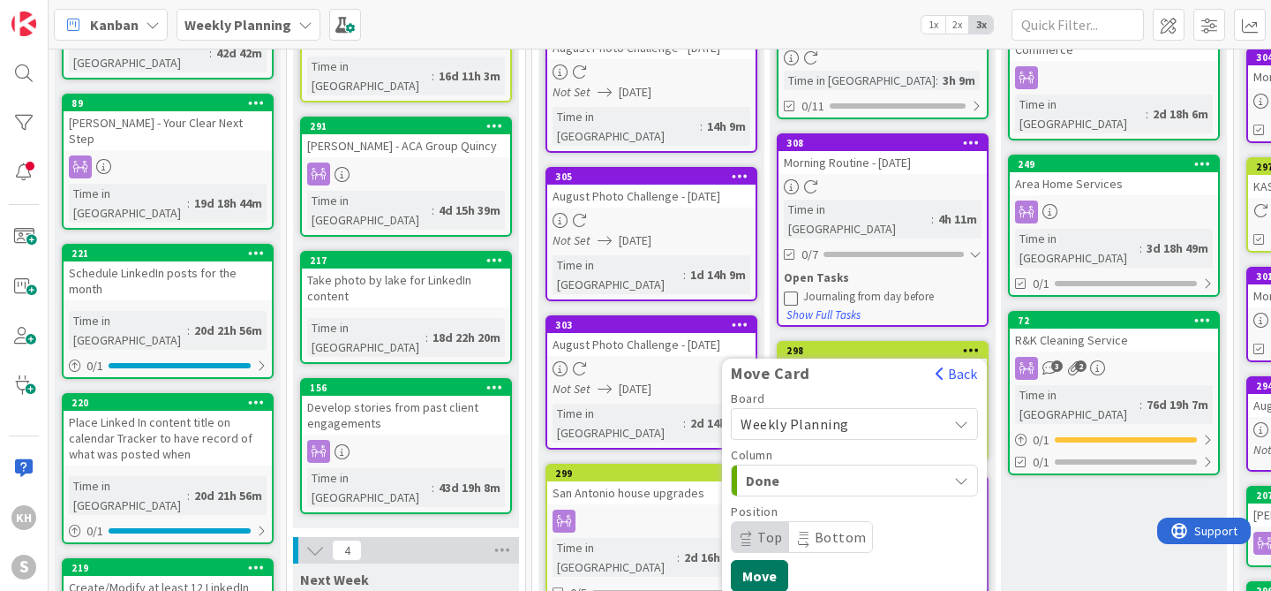
click at [765, 561] on button "Move" at bounding box center [759, 576] width 57 height 32
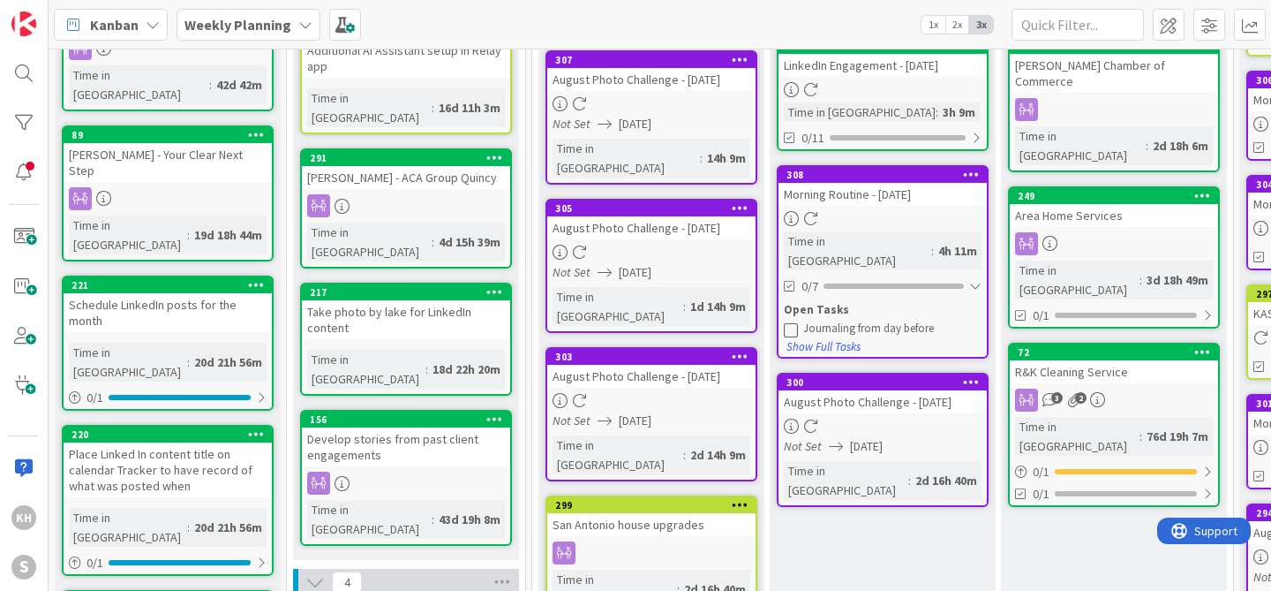
scroll to position [211, 0]
click at [624, 499] on div "299" at bounding box center [655, 505] width 200 height 12
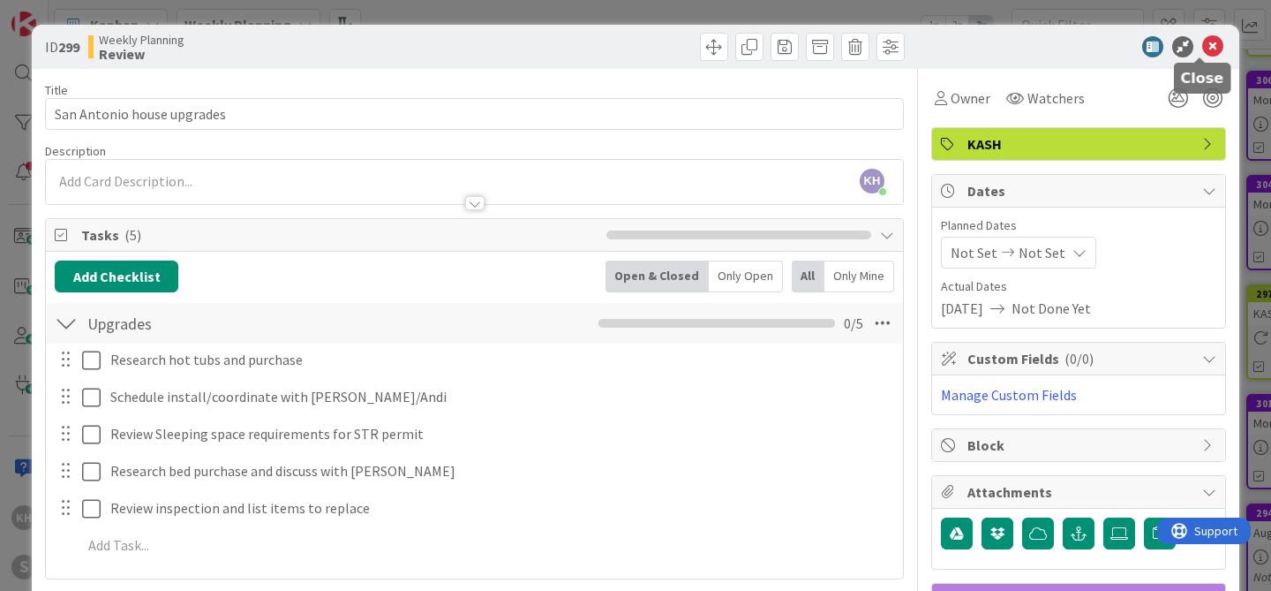
click at [1203, 49] on icon at bounding box center [1213, 46] width 21 height 21
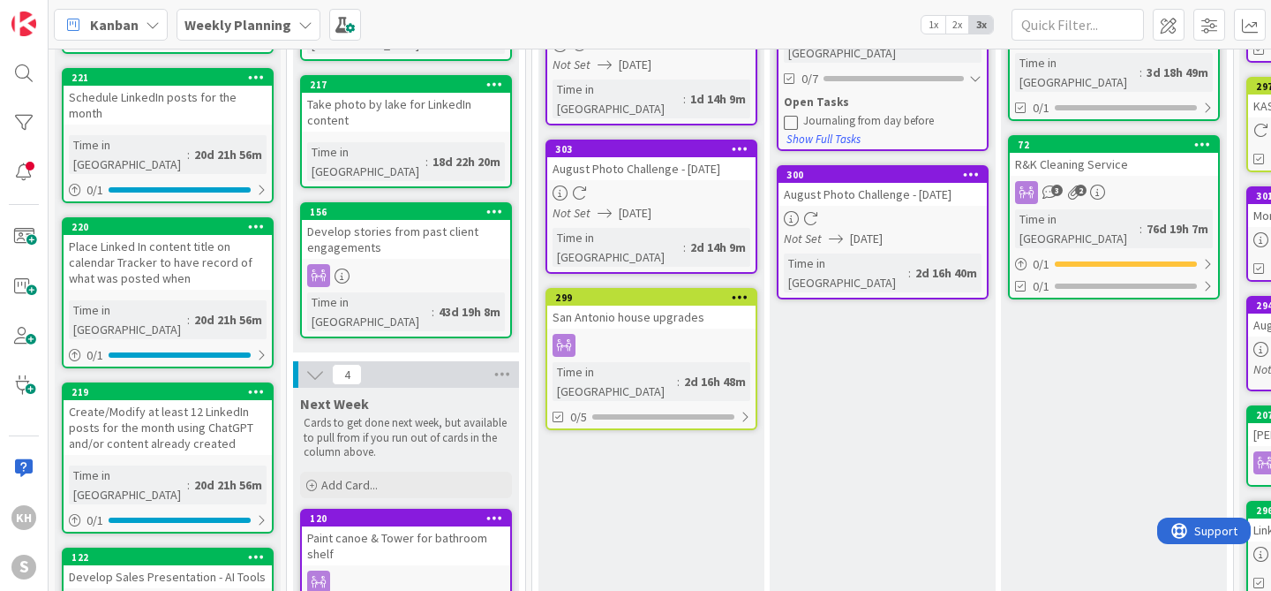
scroll to position [87, 0]
